Goal: Book appointment/travel/reservation

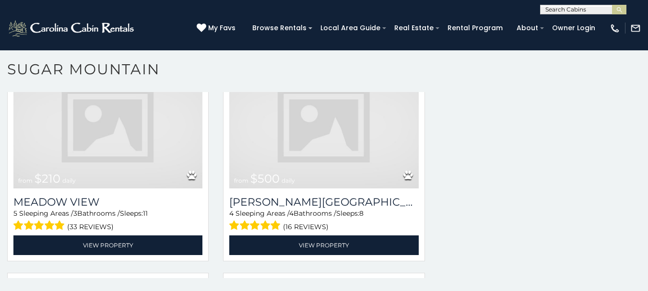
scroll to position [2782, 0]
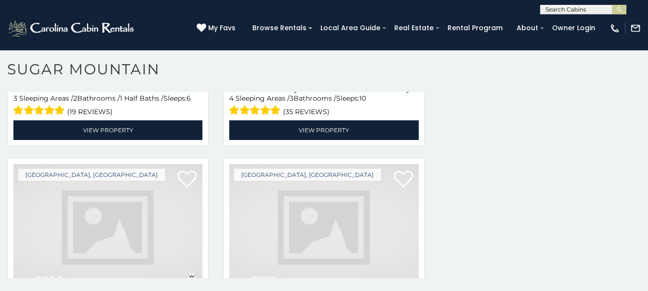
click at [288, 192] on img at bounding box center [323, 227] width 189 height 127
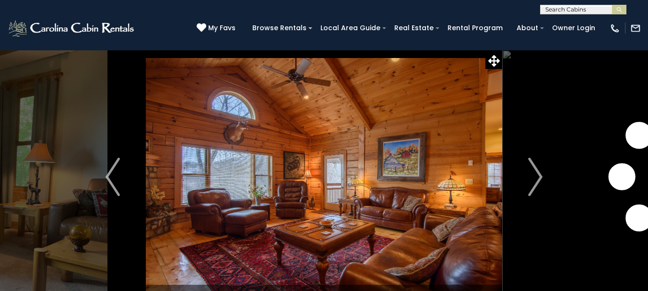
scroll to position [35, 0]
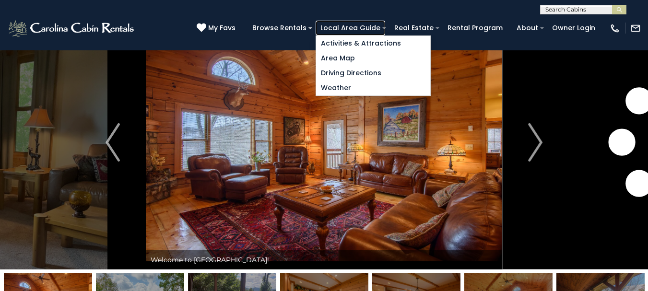
click at [385, 28] on link "Local Area Guide" at bounding box center [351, 28] width 70 height 15
